Goal: Entertainment & Leisure: Browse casually

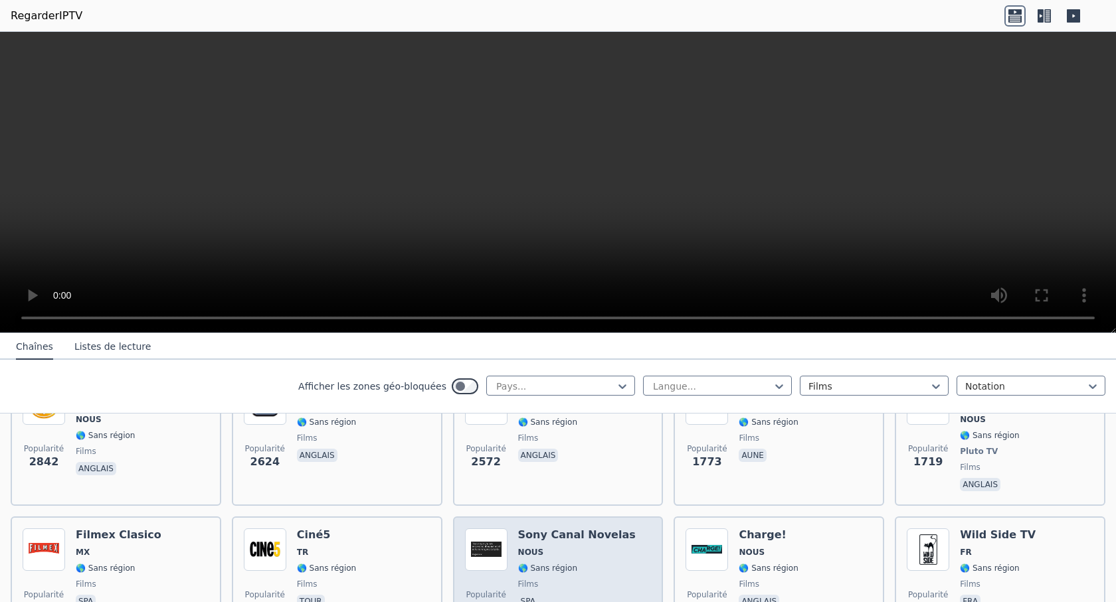
scroll to position [199, 0]
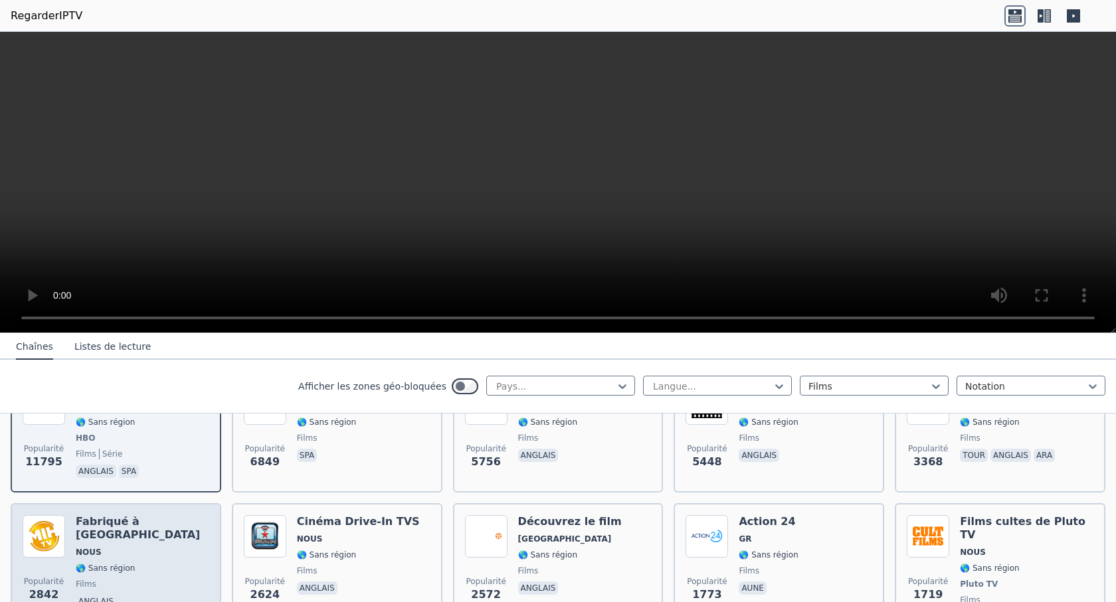
click at [86, 521] on div "Fabriqué à [GEOGRAPHIC_DATA] NOUS 🌎 Sans région films anglais" at bounding box center [142, 571] width 133 height 112
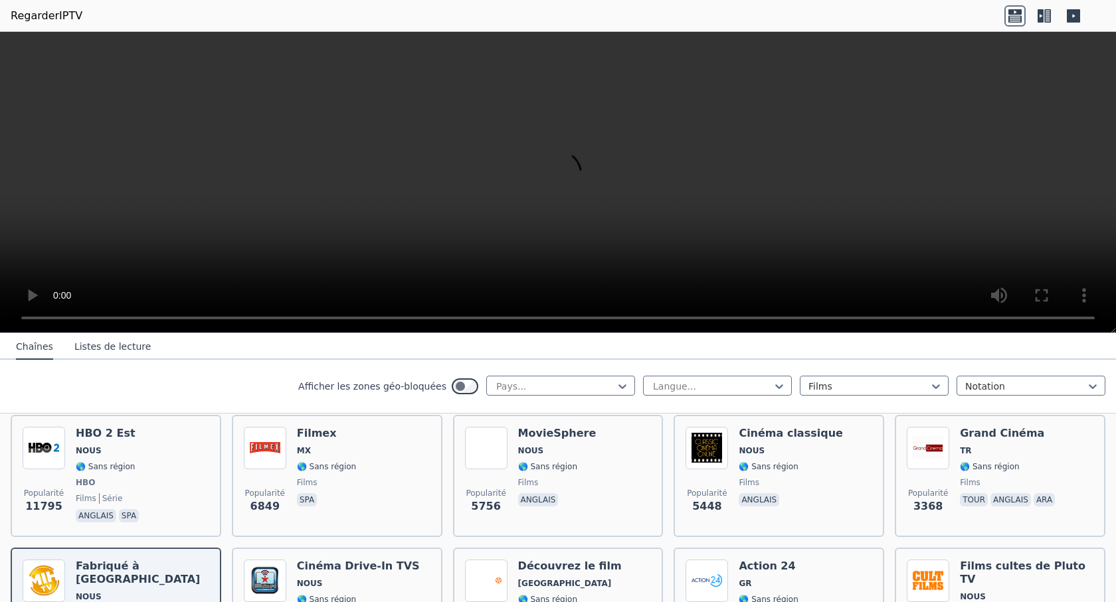
scroll to position [133, 0]
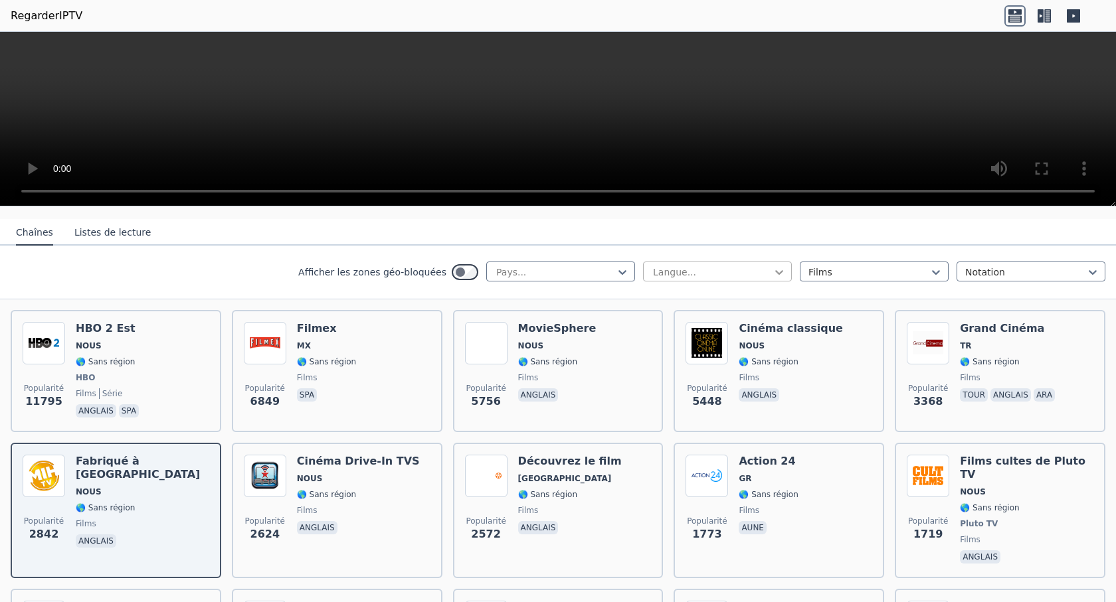
click at [772, 270] on div at bounding box center [778, 272] width 13 height 13
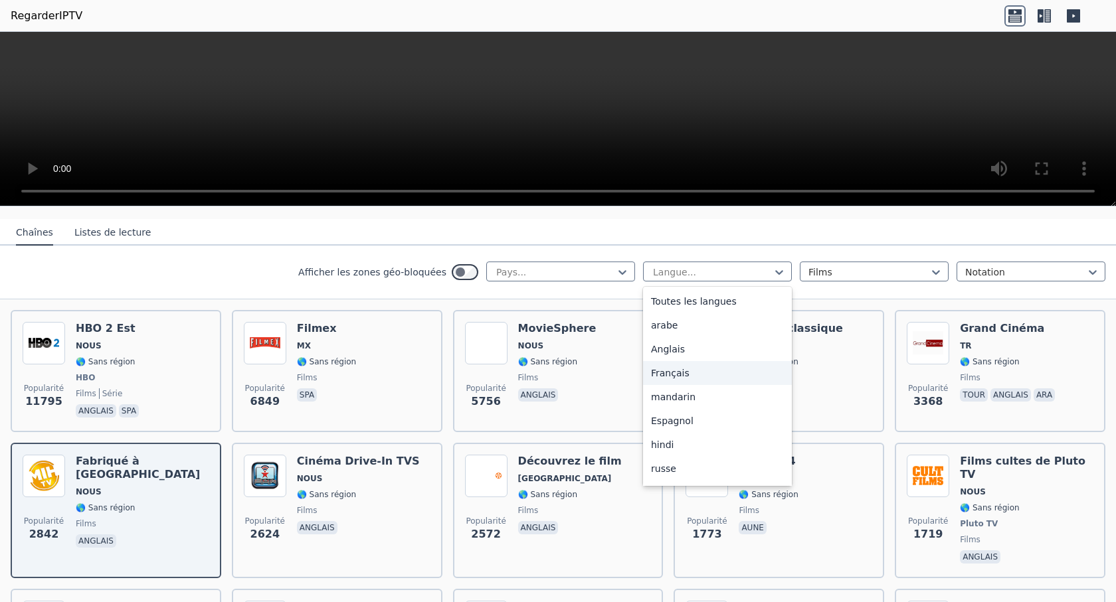
click at [673, 369] on font "Français" at bounding box center [670, 373] width 39 height 11
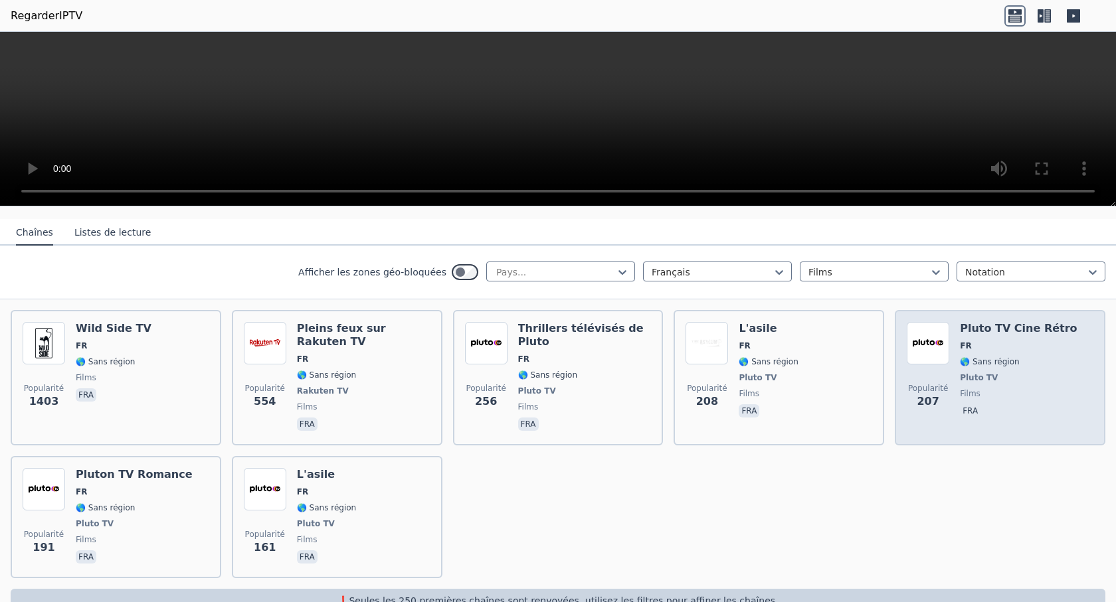
click at [985, 323] on font "Pluto TV Cine Rétro" at bounding box center [1018, 328] width 117 height 13
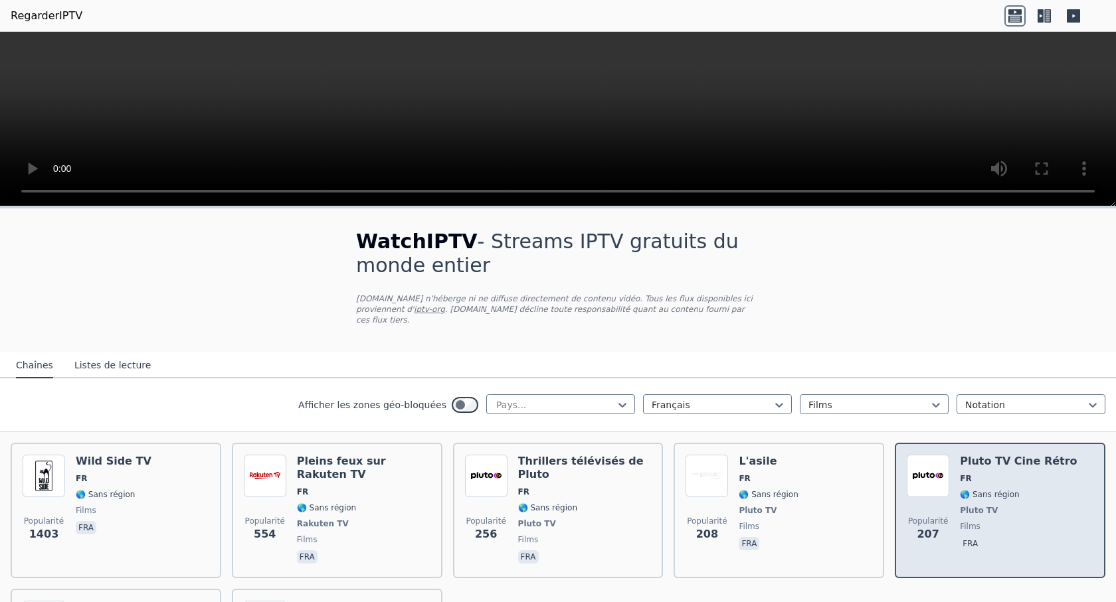
click at [982, 506] on font "Pluto TV" at bounding box center [979, 510] width 38 height 9
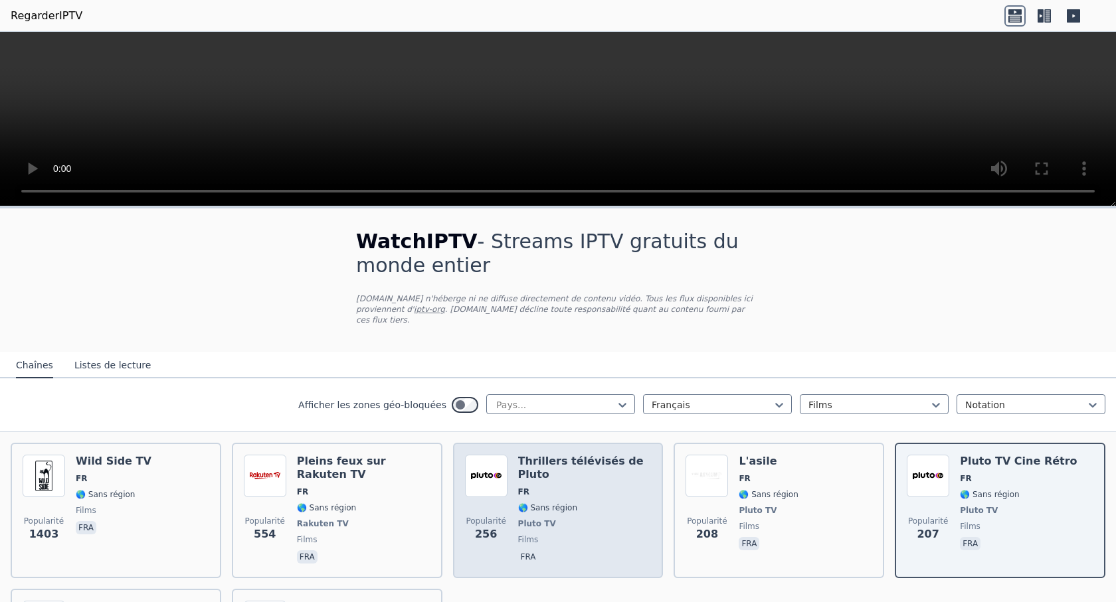
click at [552, 503] on font "🌎 Sans région" at bounding box center [547, 507] width 59 height 9
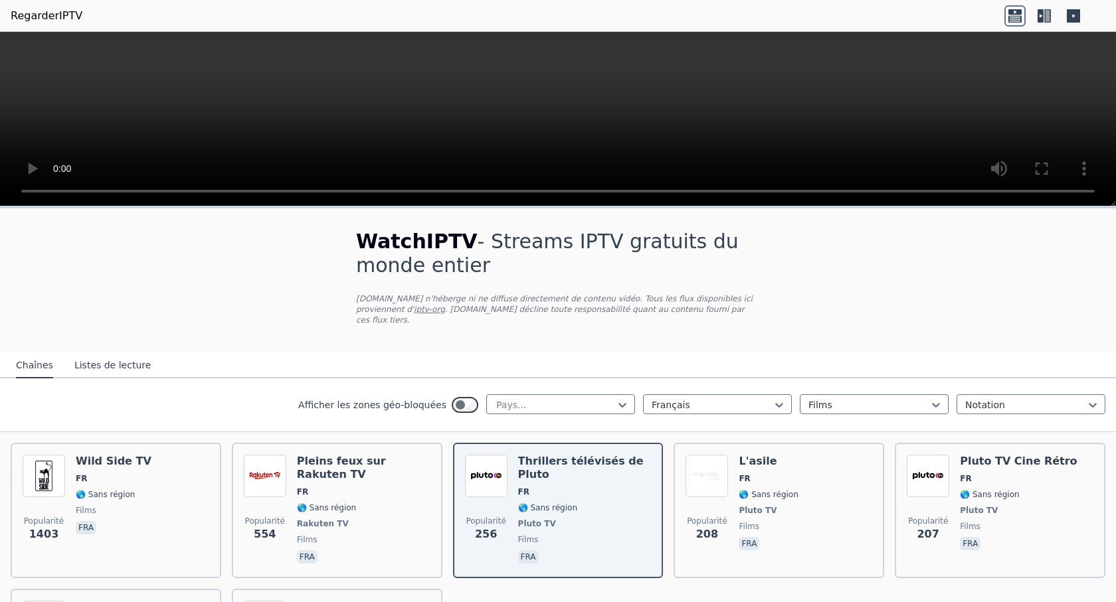
click at [452, 403] on div "Afficher les zones géo-bloquées" at bounding box center [388, 404] width 180 height 21
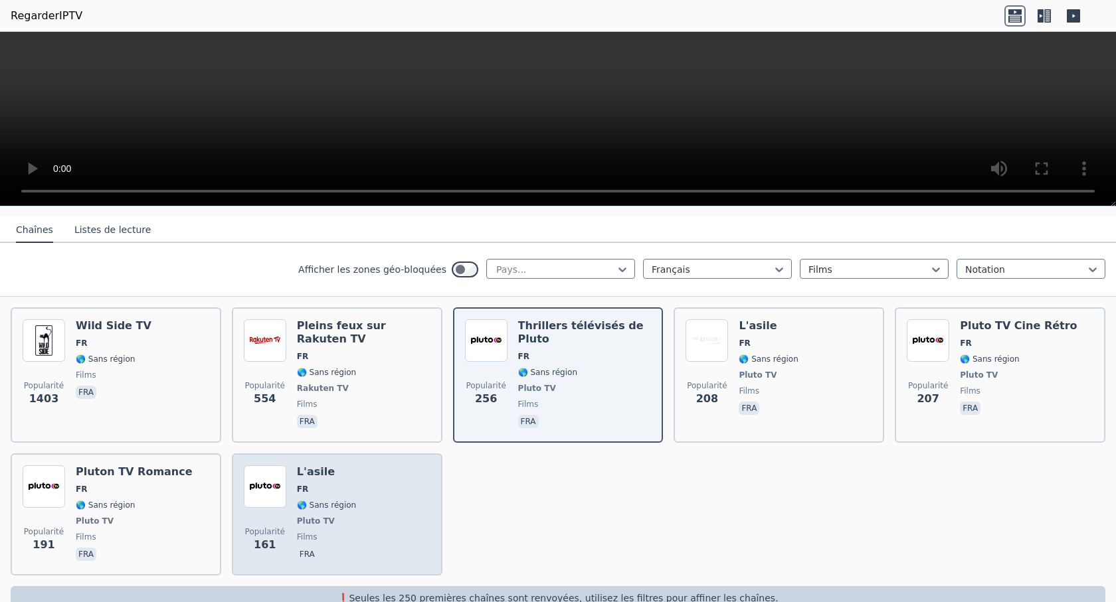
scroll to position [141, 0]
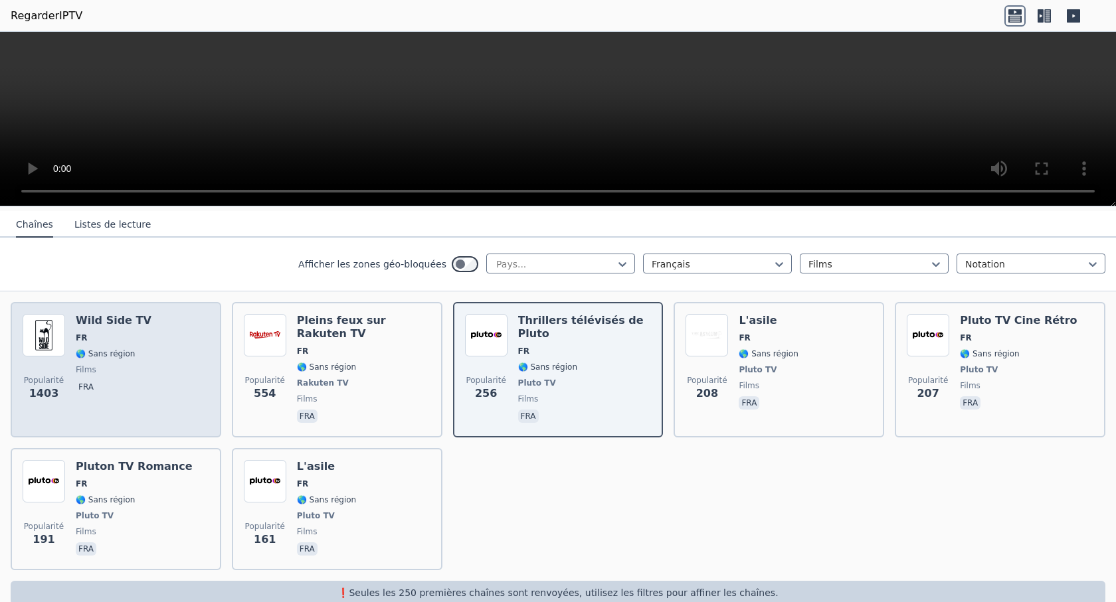
click at [88, 333] on span "FR" at bounding box center [114, 338] width 76 height 11
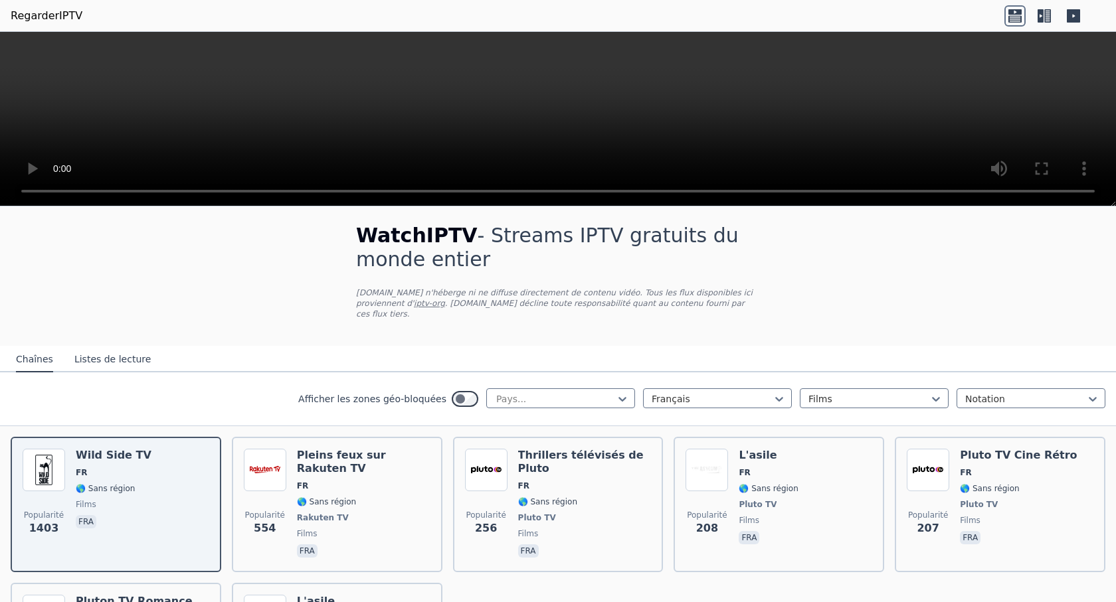
scroll to position [0, 0]
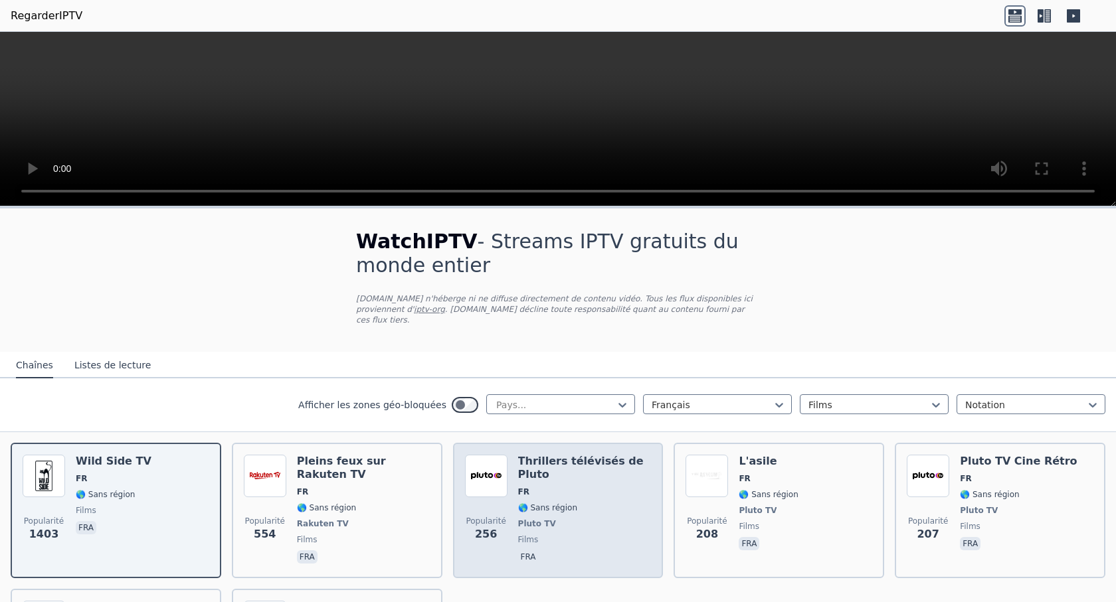
click at [530, 491] on div "Thrillers télévisés de Pluto FR 🌎 Sans région Pluto TV films fra" at bounding box center [584, 511] width 133 height 112
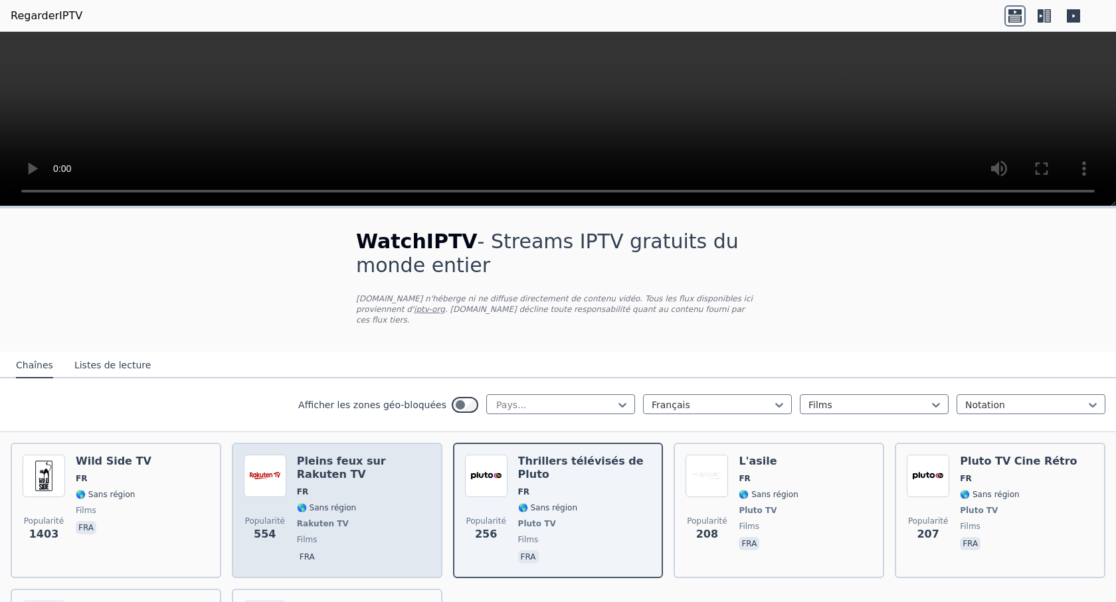
click at [367, 476] on div "Pleins feux sur Rakuten TV FR 🌎 Sans région Rakuten TV films fra" at bounding box center [363, 511] width 133 height 112
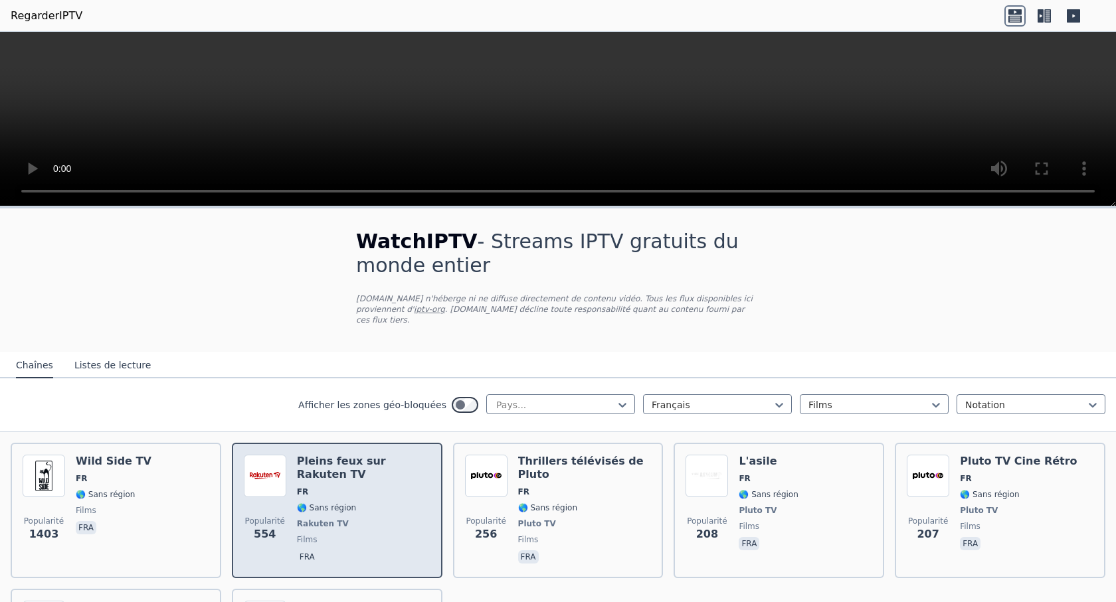
click at [367, 478] on div "Pleins feux sur Rakuten TV FR 🌎 Sans région Rakuten TV films fra" at bounding box center [363, 511] width 133 height 112
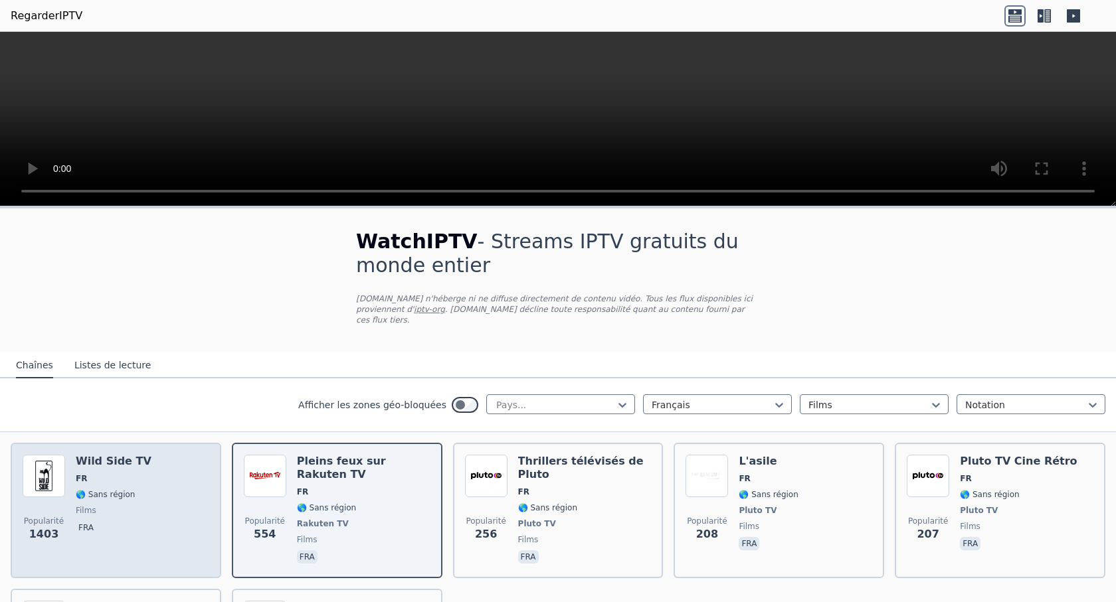
click at [117, 490] on font "🌎 Sans région" at bounding box center [105, 494] width 59 height 9
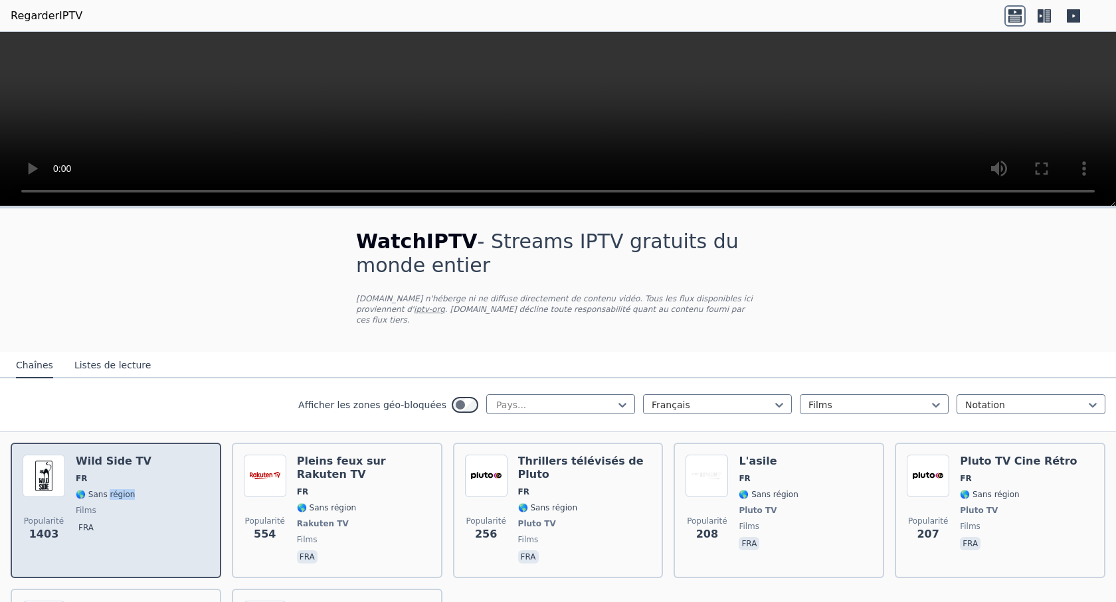
click at [117, 490] on font "🌎 Sans région" at bounding box center [105, 494] width 59 height 9
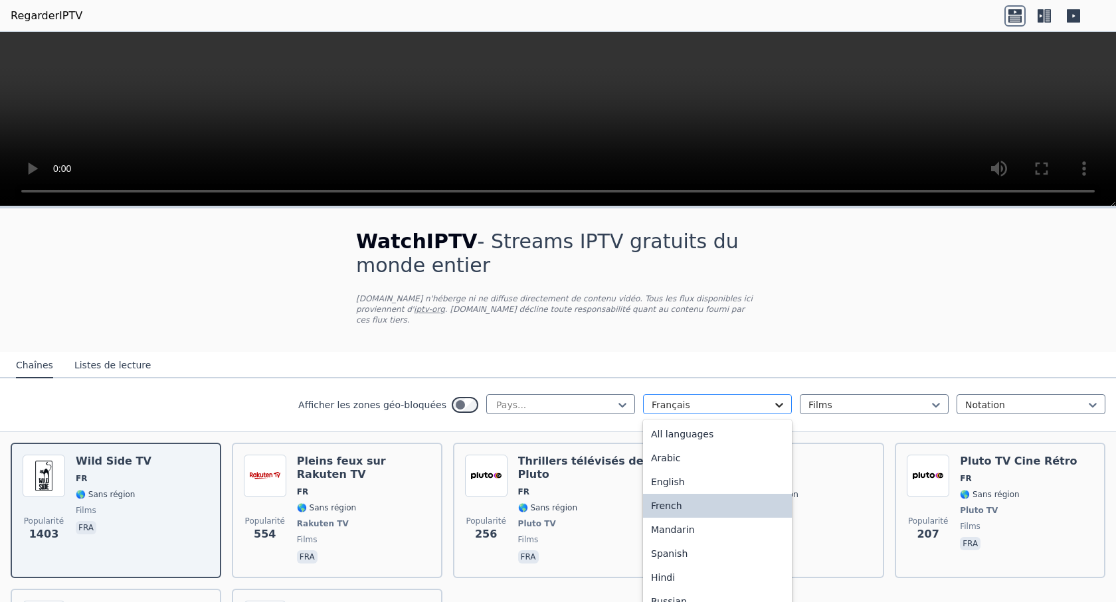
click at [772, 398] on icon at bounding box center [778, 404] width 13 height 13
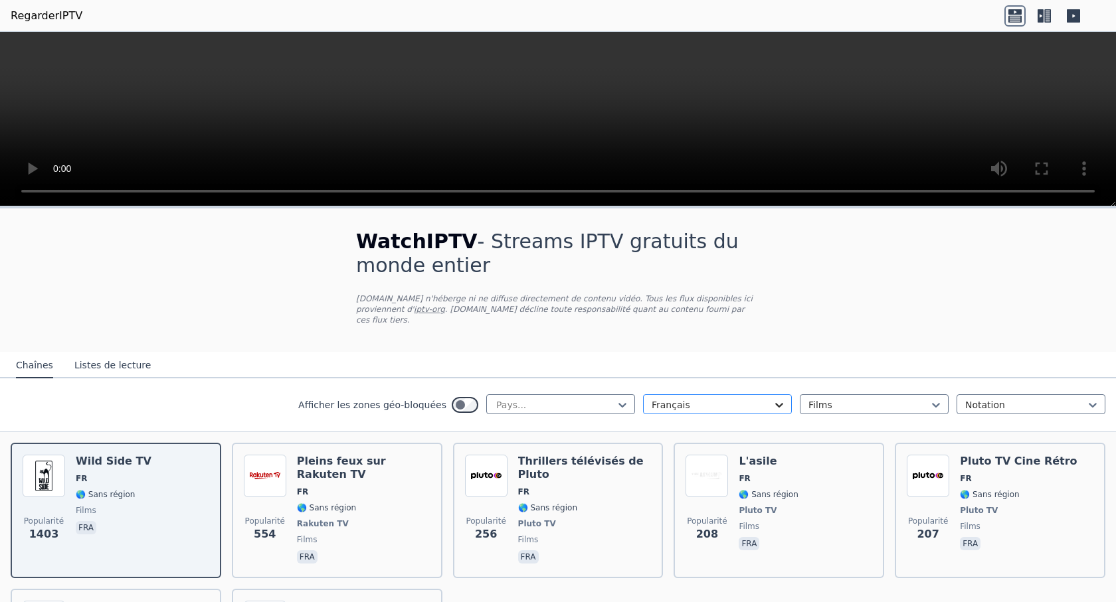
click at [772, 398] on icon at bounding box center [778, 404] width 13 height 13
click at [1087, 398] on icon at bounding box center [1092, 404] width 13 height 13
click at [625, 395] on div "Afficher les zones géo-bloquées Pays... Français Films Notation" at bounding box center [558, 406] width 1116 height 54
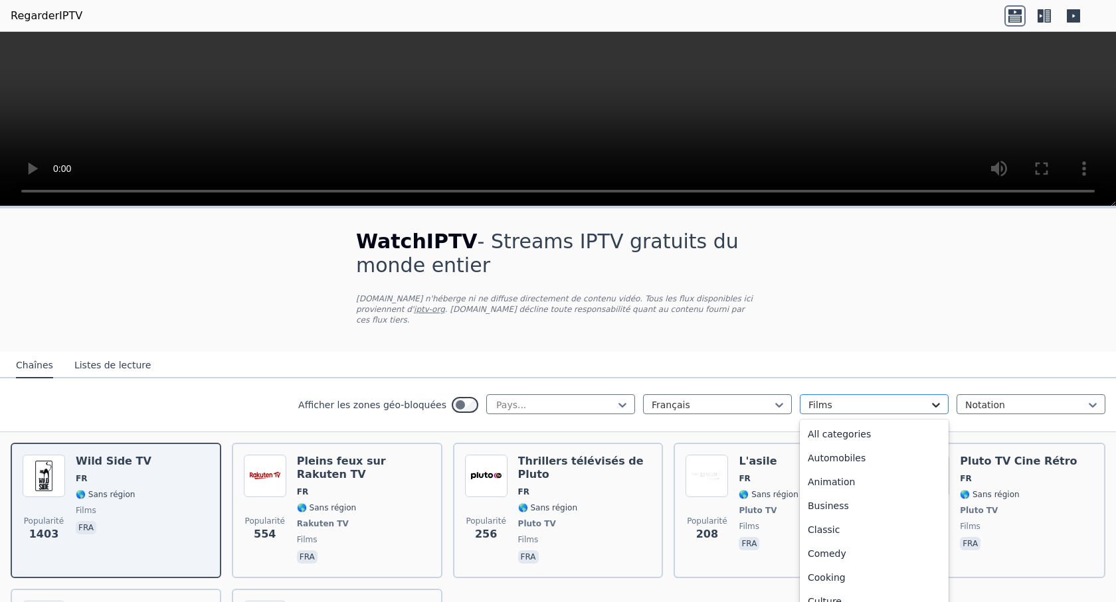
click at [935, 398] on div at bounding box center [935, 404] width 13 height 13
click at [811, 565] on font "Voyage" at bounding box center [825, 570] width 34 height 11
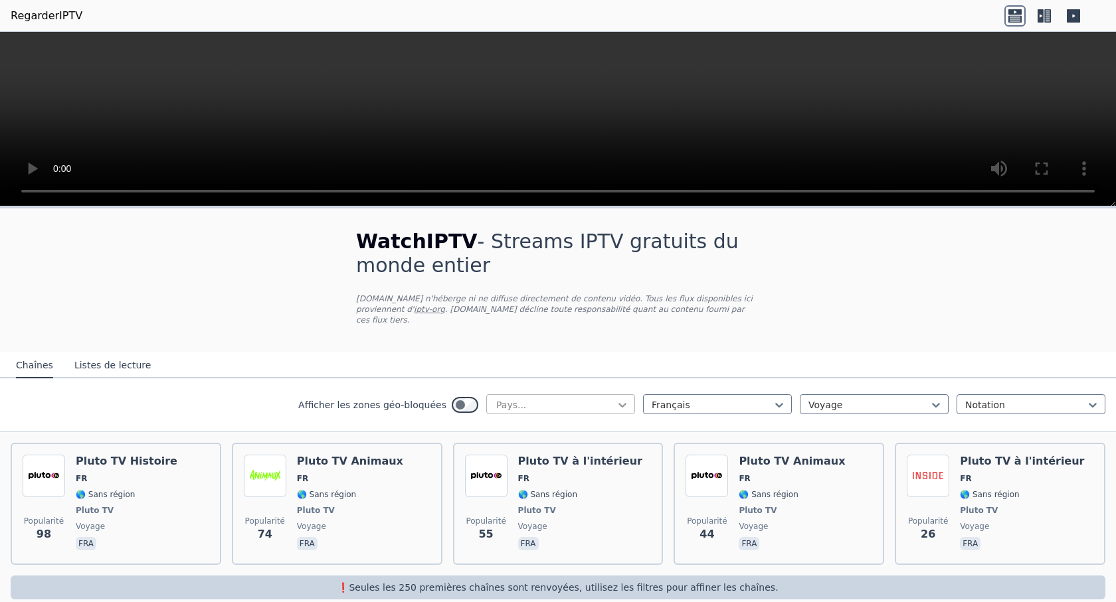
click at [616, 398] on icon at bounding box center [622, 404] width 13 height 13
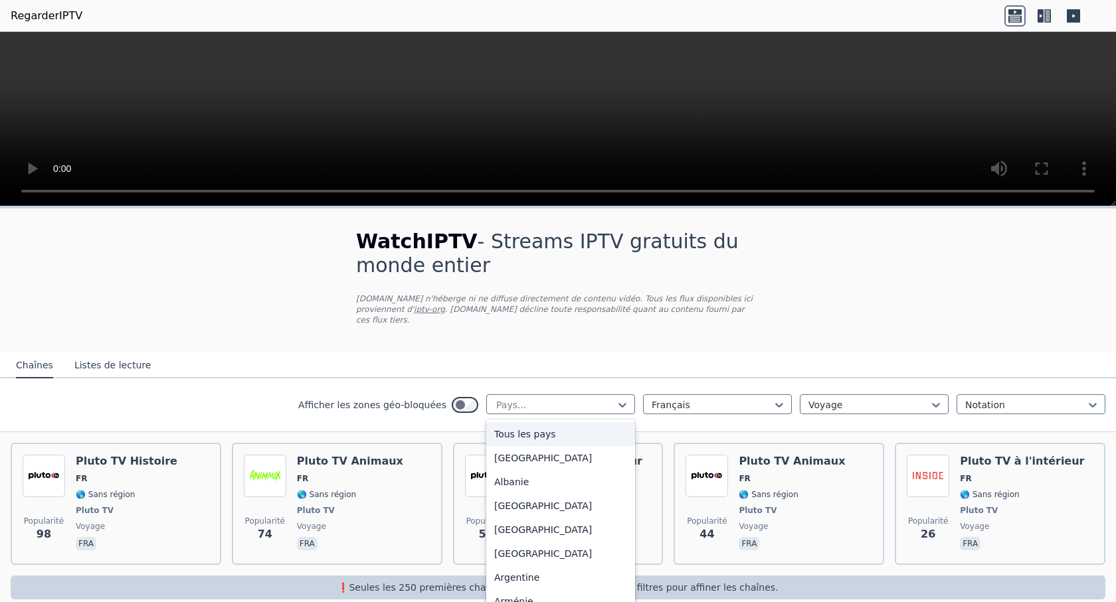
drag, startPoint x: 574, startPoint y: 415, endPoint x: 571, endPoint y: 421, distance: 6.8
click at [572, 422] on div "Tous les pays" at bounding box center [560, 434] width 149 height 24
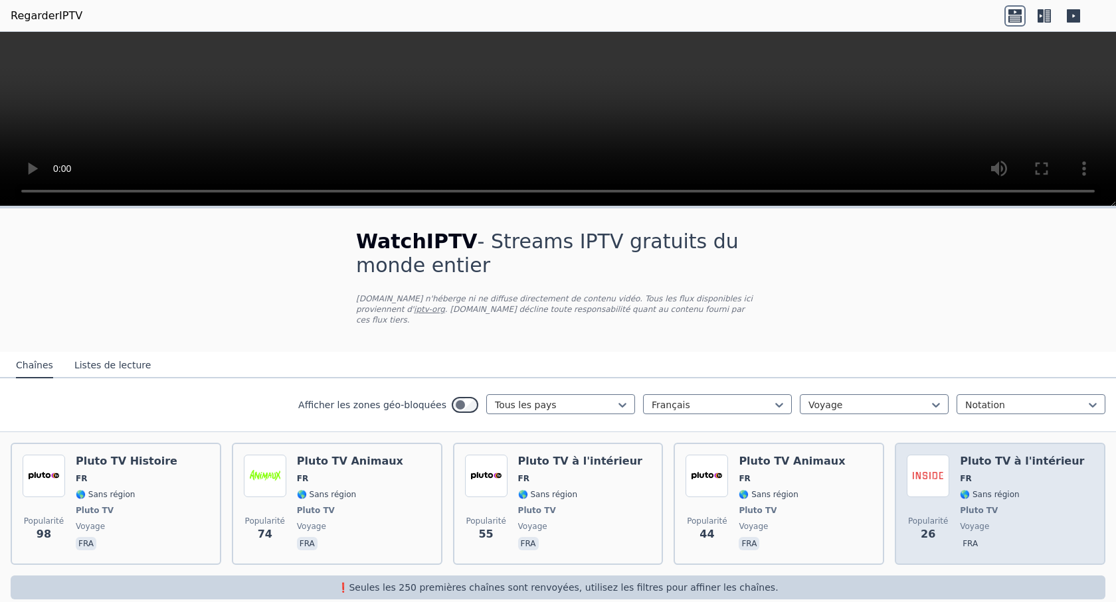
scroll to position [8, 0]
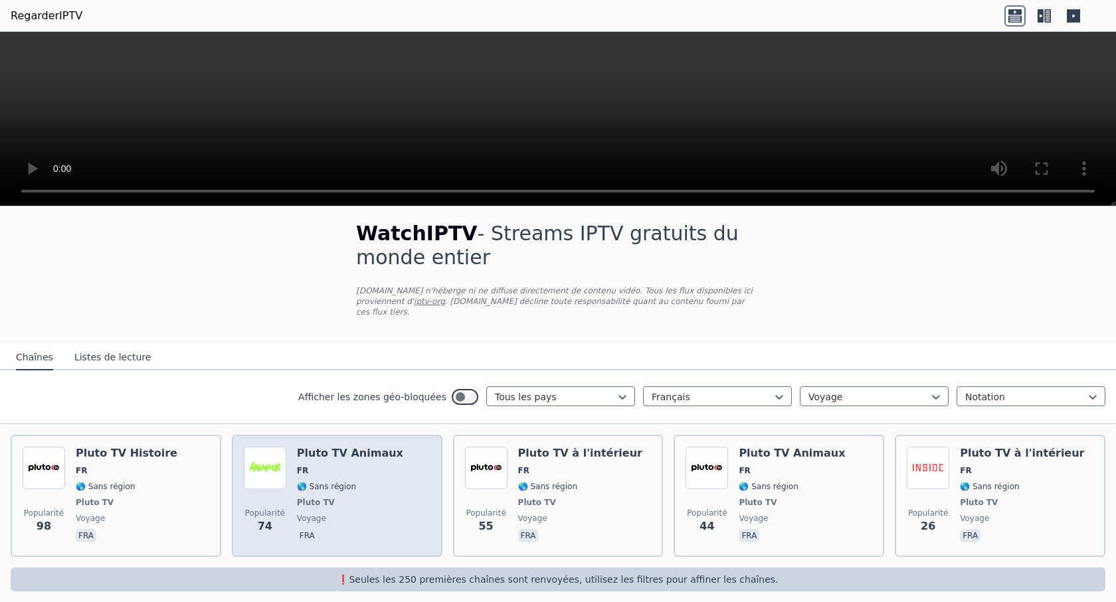
click at [365, 481] on span "🌎 Sans région" at bounding box center [350, 486] width 106 height 11
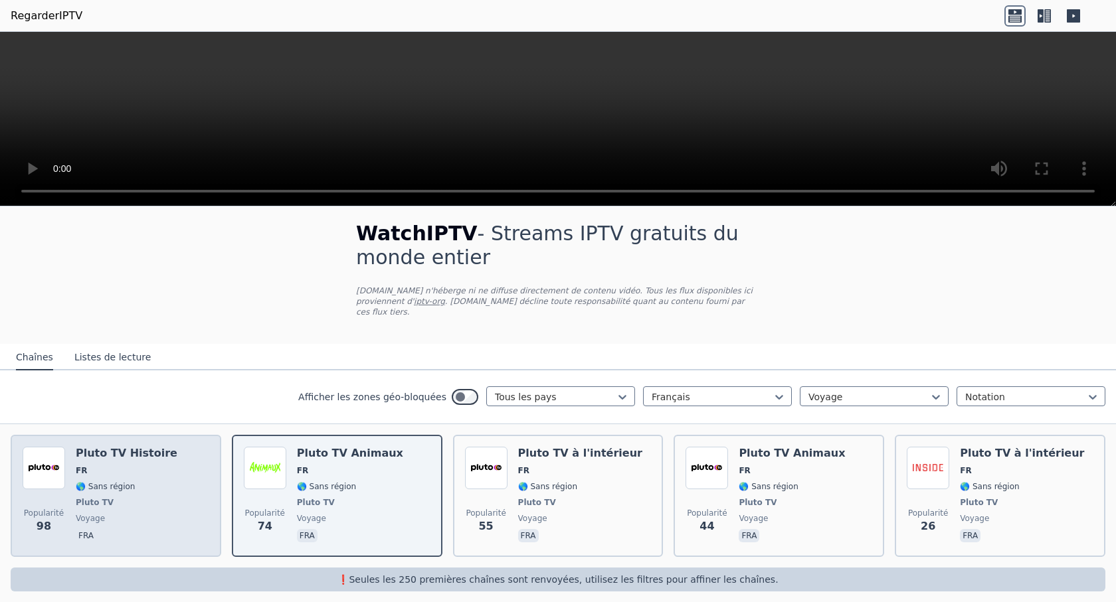
click at [82, 482] on font "🌎 Sans région" at bounding box center [105, 486] width 59 height 9
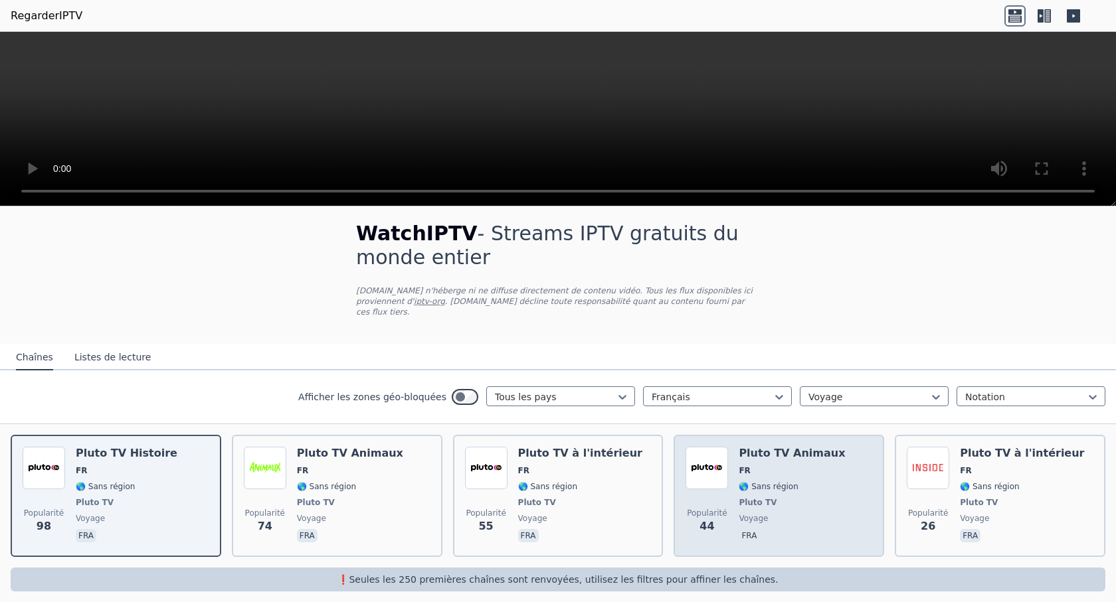
click at [762, 466] on span "FR" at bounding box center [792, 471] width 106 height 11
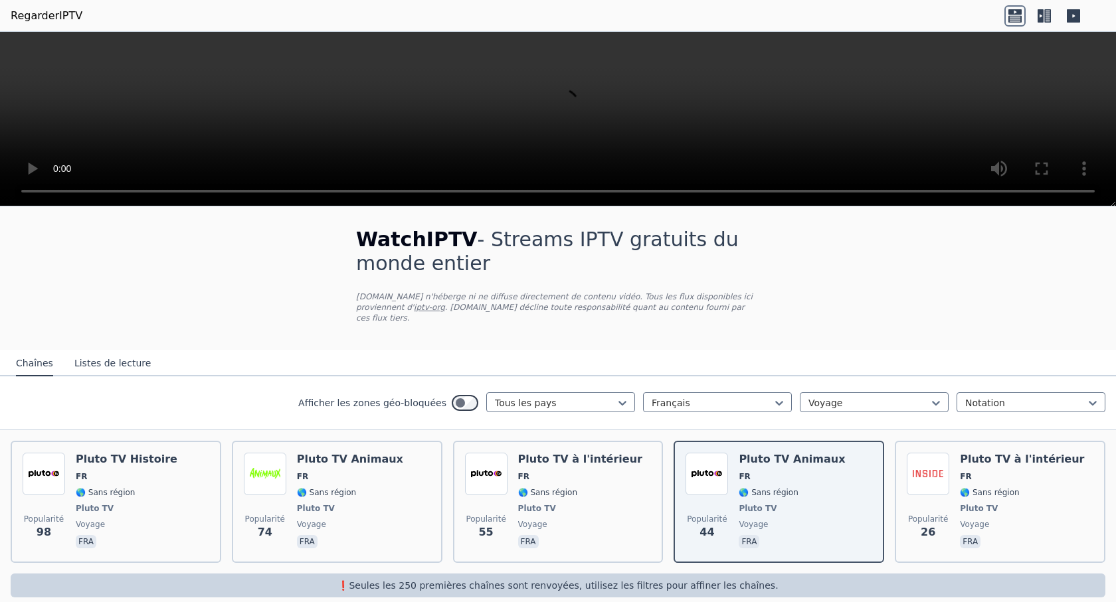
scroll to position [0, 0]
